Goal: Task Accomplishment & Management: Use online tool/utility

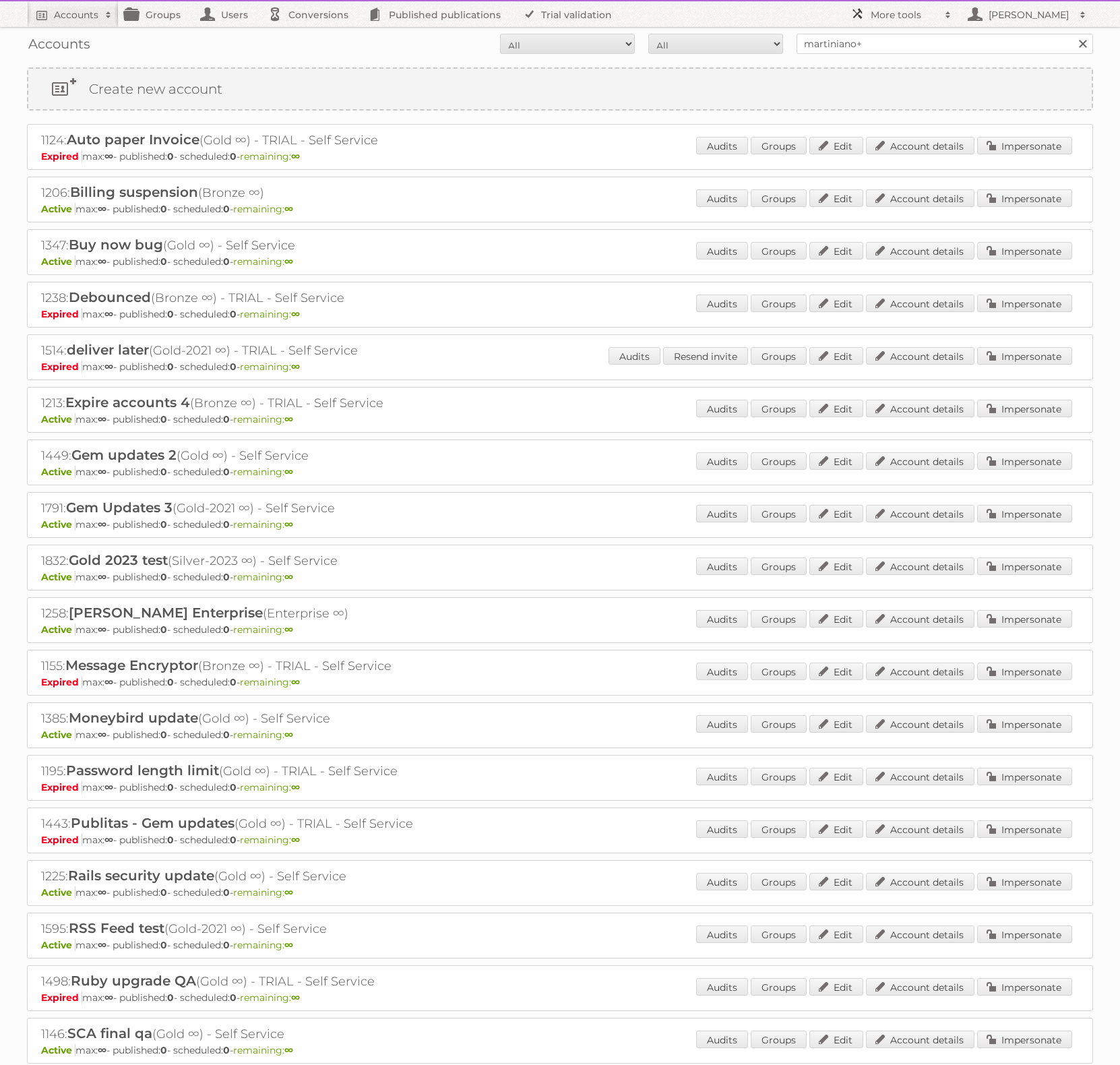
click at [908, 13] on h2 "More tools" at bounding box center [905, 15] width 67 height 13
click at [895, 176] on link "Beta Features" at bounding box center [911, 180] width 133 height 20
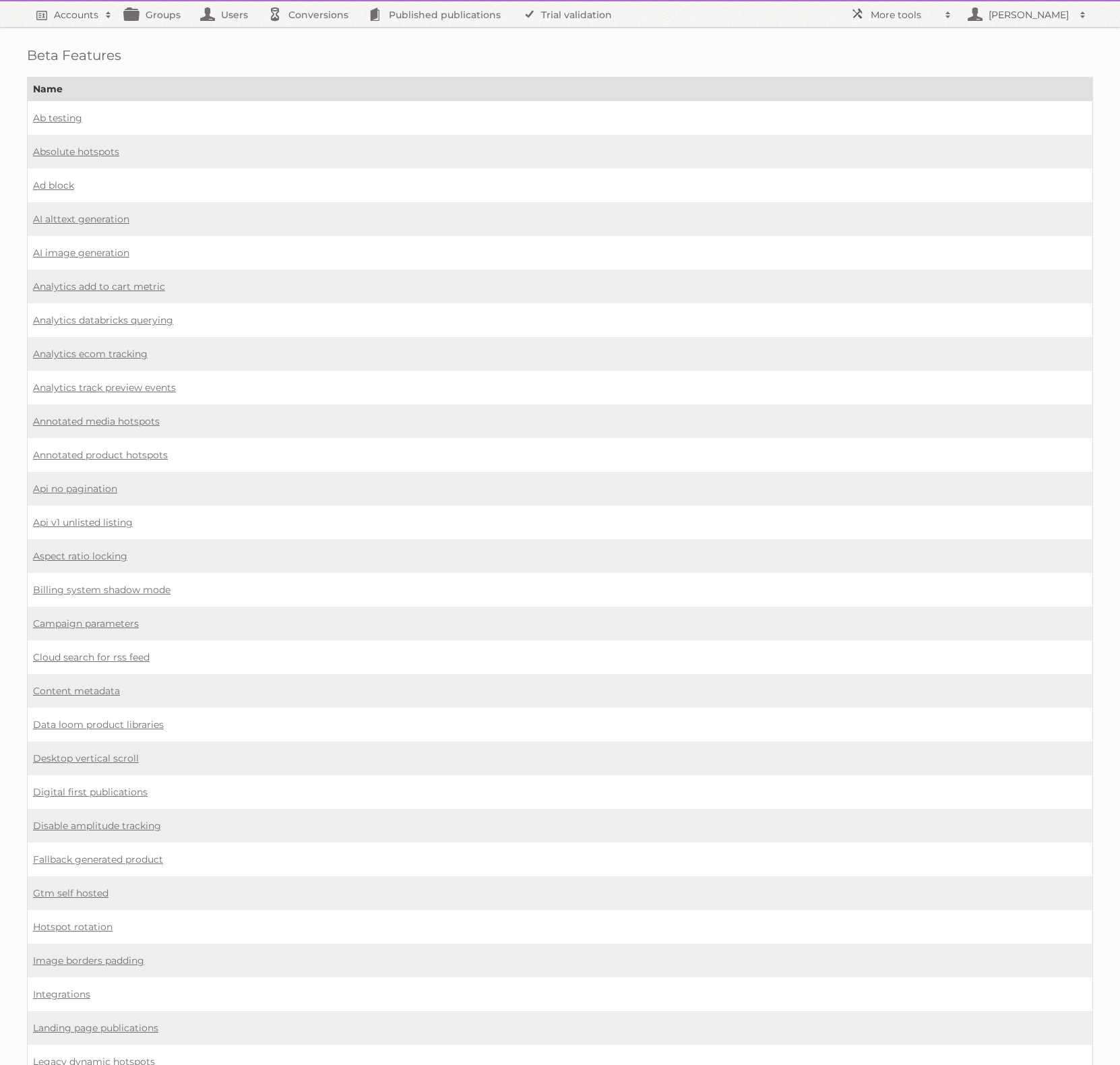
scroll to position [610, 0]
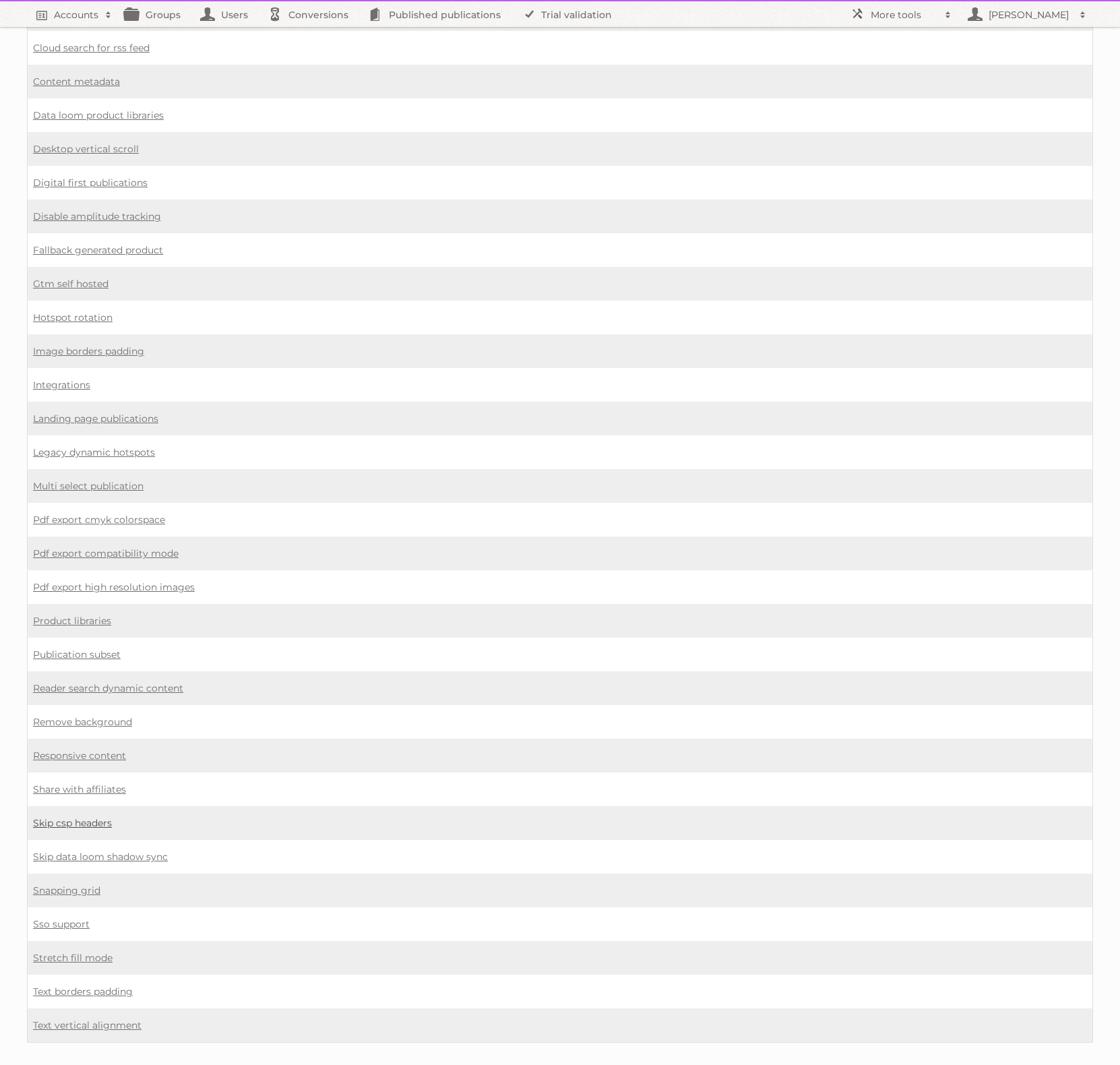
click at [65, 817] on link "Skip csp headers" at bounding box center [72, 823] width 79 height 12
click at [60, 851] on link "Skip data loom shadow sync" at bounding box center [100, 856] width 135 height 12
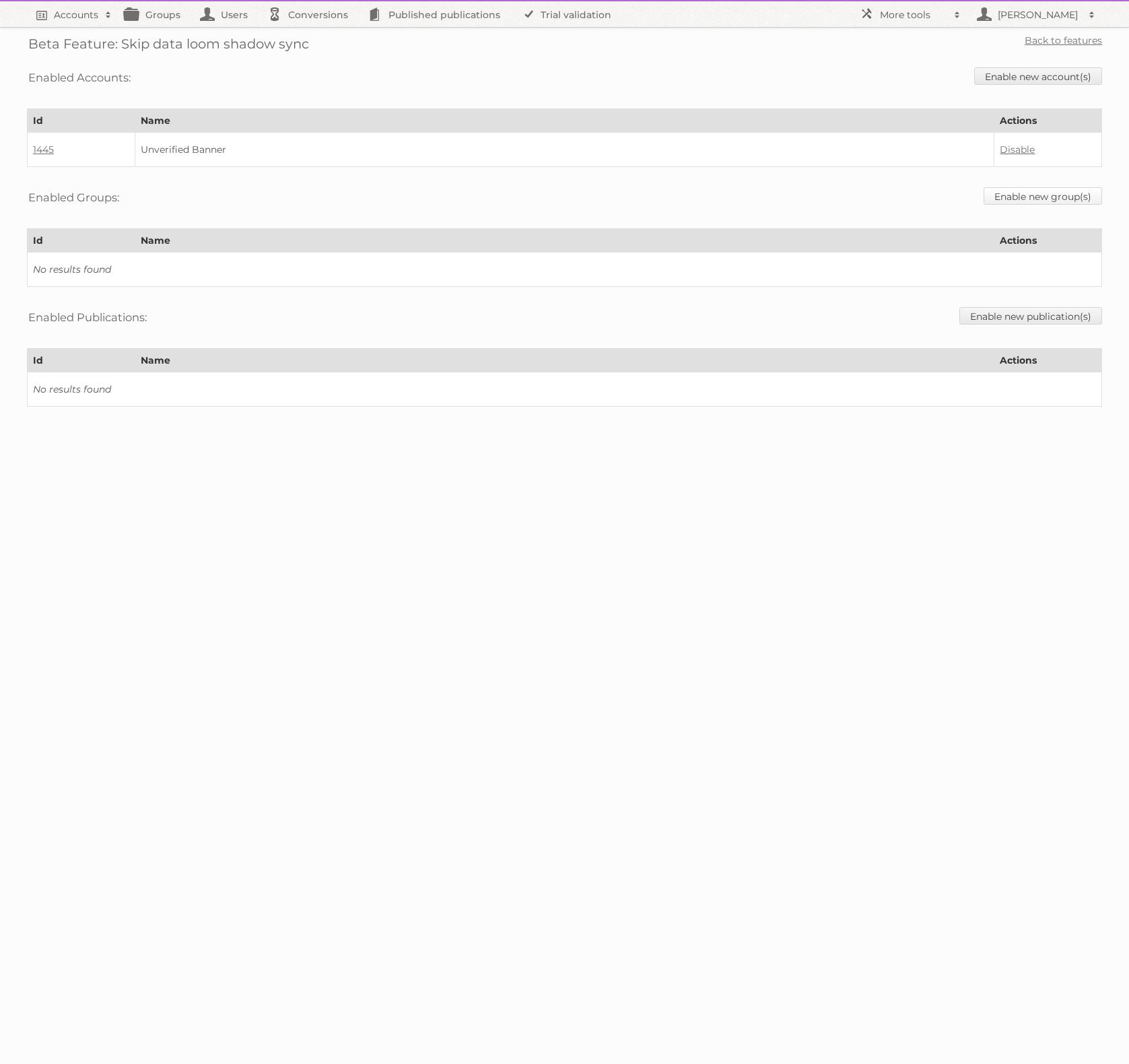
click at [1064, 193] on link "Enable new group(s)" at bounding box center [1043, 195] width 118 height 18
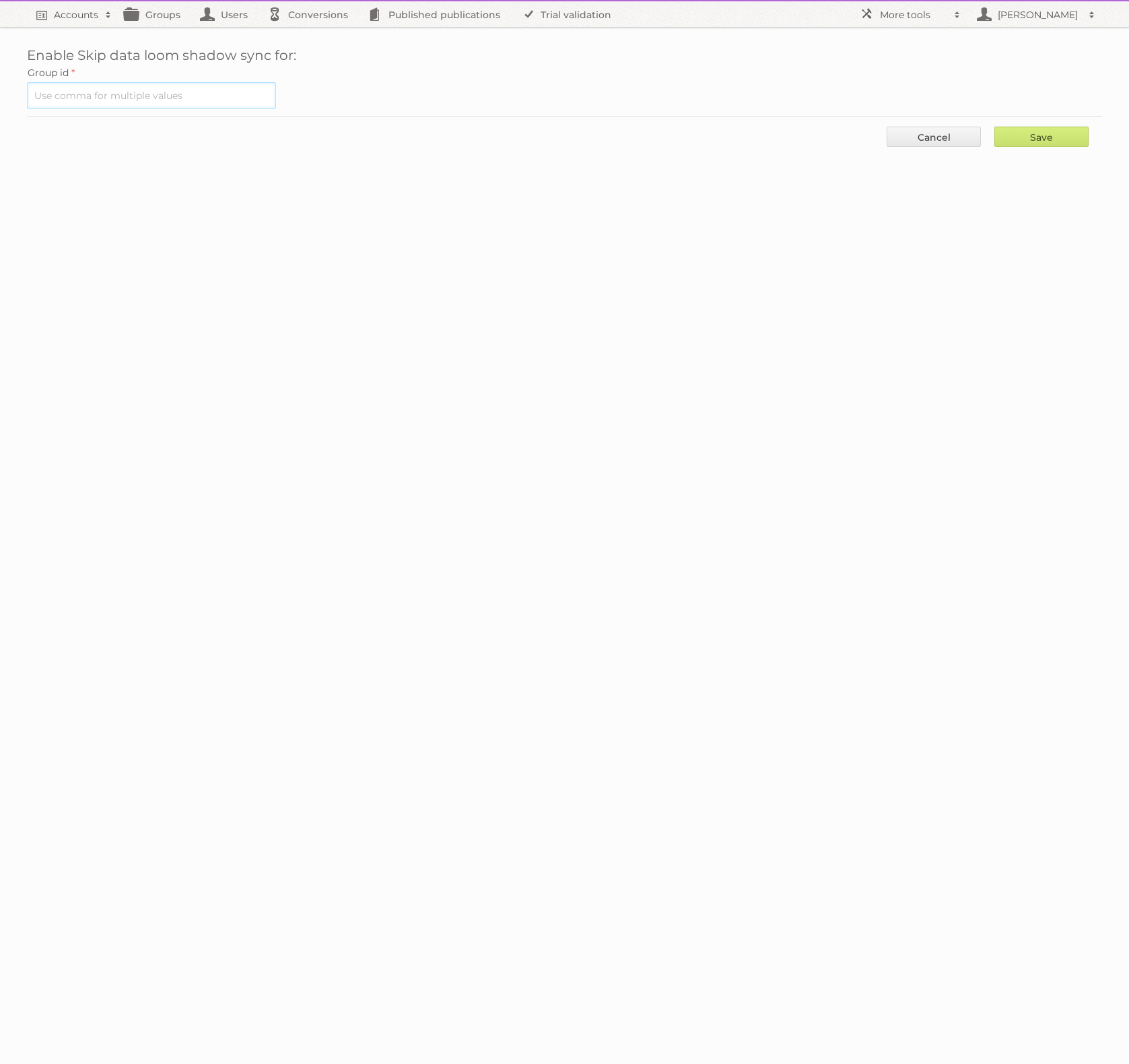
click at [140, 91] on input "text" at bounding box center [152, 95] width 249 height 27
paste input "2224"
type input "2224"
click at [1039, 130] on input "Save" at bounding box center [1042, 137] width 94 height 20
type input "..."
